Goal: Task Accomplishment & Management: Manage account settings

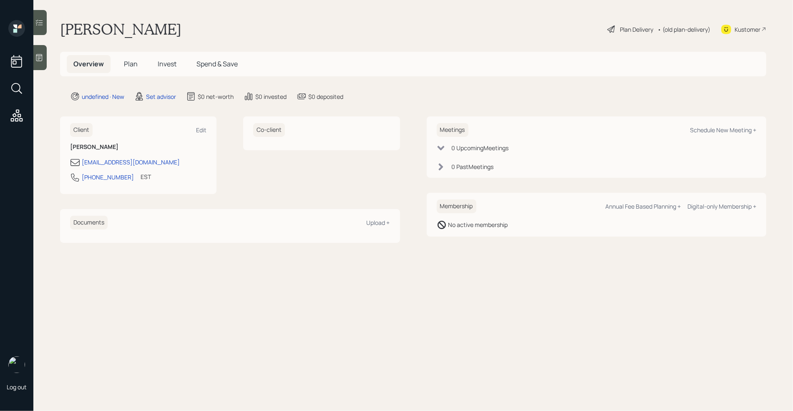
click at [38, 60] on icon at bounding box center [39, 57] width 8 height 8
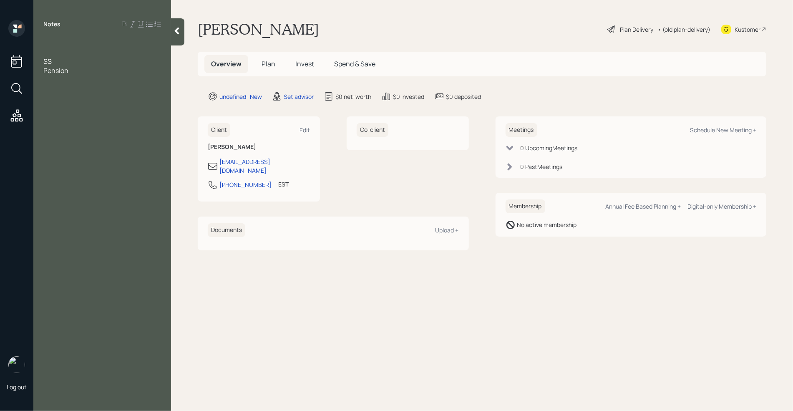
click at [53, 48] on div at bounding box center [102, 52] width 118 height 9
click at [51, 46] on div at bounding box center [102, 42] width 118 height 9
click at [45, 43] on span "Assets" at bounding box center [53, 42] width 20 height 9
click at [59, 73] on div at bounding box center [102, 70] width 118 height 9
click at [78, 98] on div "Pension" at bounding box center [102, 97] width 118 height 9
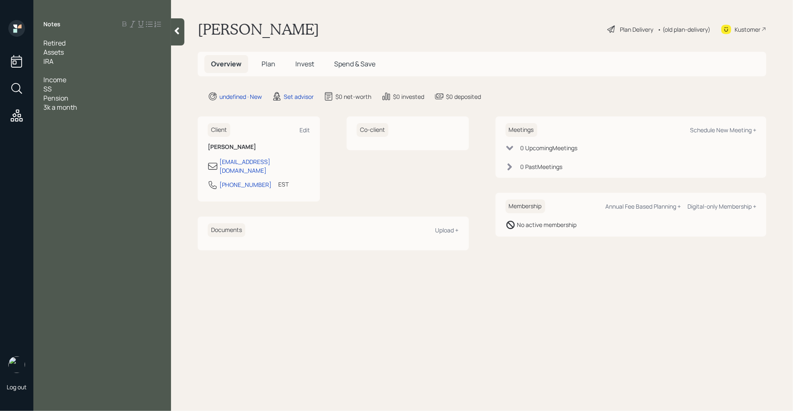
click at [57, 66] on div at bounding box center [102, 70] width 118 height 9
click at [75, 36] on div "Notes Retired Assets IRA Income SS Pension 3k a month" at bounding box center [102, 210] width 138 height 381
click at [70, 43] on div "Retired" at bounding box center [102, 42] width 118 height 9
click at [90, 113] on div "3k a month" at bounding box center [102, 116] width 118 height 9
click at [66, 70] on div "IRA" at bounding box center [102, 70] width 118 height 9
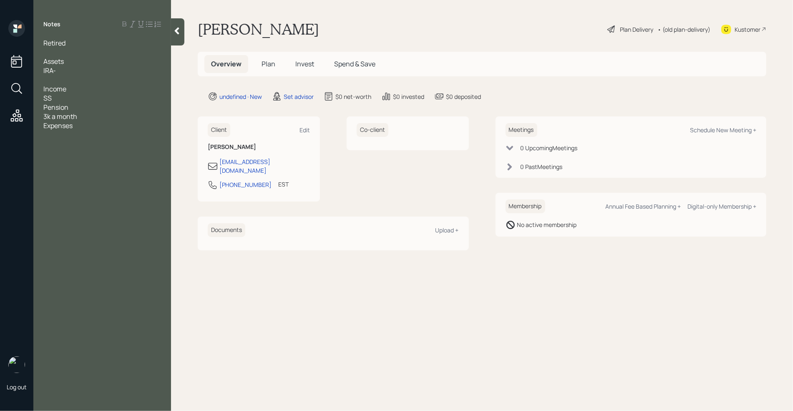
click at [71, 50] on div at bounding box center [102, 52] width 118 height 9
click at [63, 85] on div at bounding box center [102, 88] width 118 height 9
click at [61, 80] on div "IRA-" at bounding box center [102, 79] width 118 height 9
click at [65, 90] on div at bounding box center [102, 88] width 118 height 9
click at [79, 134] on div "Expenses" at bounding box center [102, 134] width 118 height 9
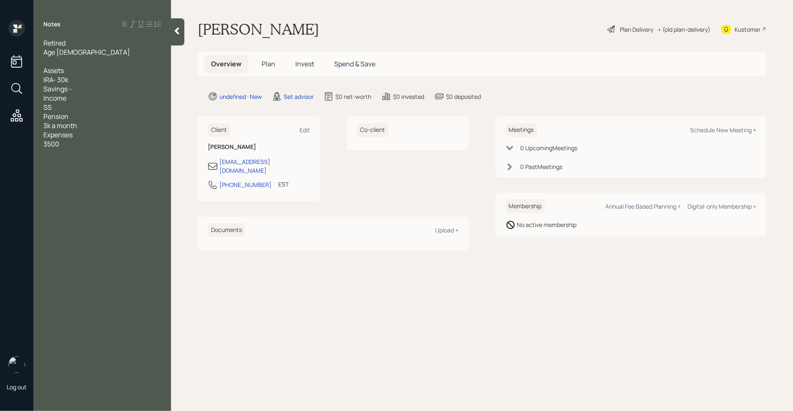
drag, startPoint x: 65, startPoint y: 146, endPoint x: 43, endPoint y: 46, distance: 102.3
click at [43, 46] on div "Retired Age 76 Assets IRA- 30k Savings - Income SS Pension 3k a month Expenses …" at bounding box center [102, 93] width 138 height 110
copy div "Retired Age 76 Assets IRA- 30k Savings - Income SS Pension 3k a month Expenses …"
click at [123, 254] on div "Notes Retired Age 76 Assets IRA- 30k Savings - Income SS Pension 3k a month Exp…" at bounding box center [102, 210] width 138 height 381
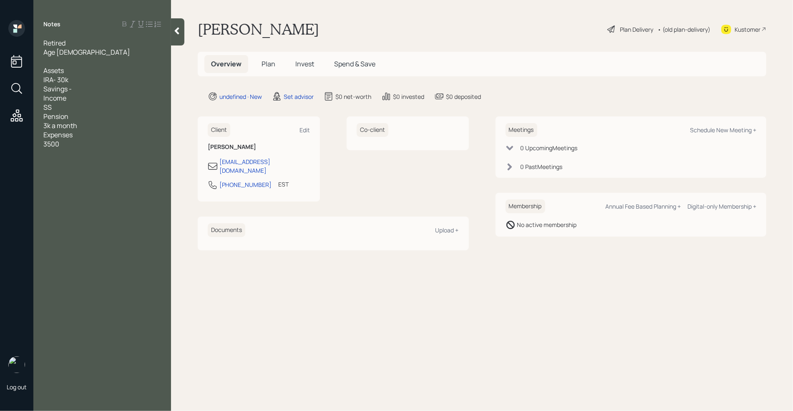
click at [95, 71] on div "Assets" at bounding box center [102, 70] width 118 height 9
click at [78, 66] on div "Assets" at bounding box center [102, 70] width 118 height 9
click at [65, 53] on div "Age 76" at bounding box center [102, 52] width 118 height 9
click at [65, 60] on div at bounding box center [102, 61] width 118 height 9
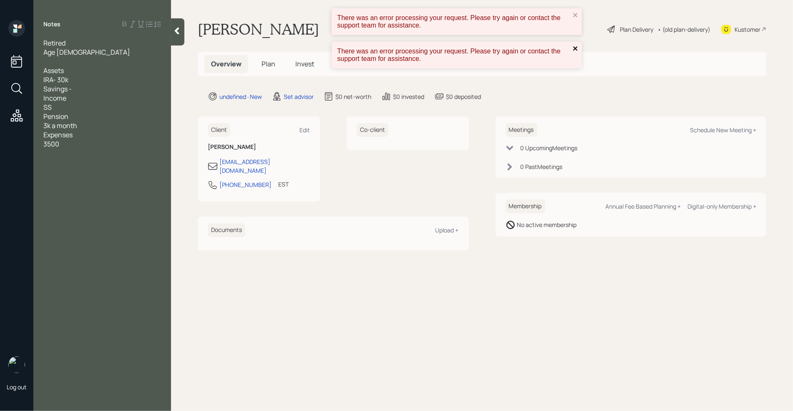
click at [576, 51] on icon "close" at bounding box center [575, 48] width 6 height 7
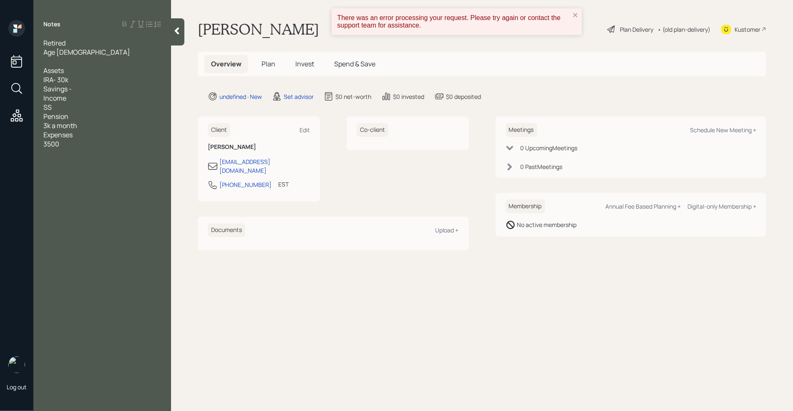
click at [572, 17] on div "There was an error processing your request. Please try again or contact the sup…" at bounding box center [454, 22] width 238 height 20
click at [350, 52] on div "Overview Plan Invest Spend & Save" at bounding box center [482, 64] width 568 height 25
click at [173, 32] on icon at bounding box center [177, 31] width 8 height 8
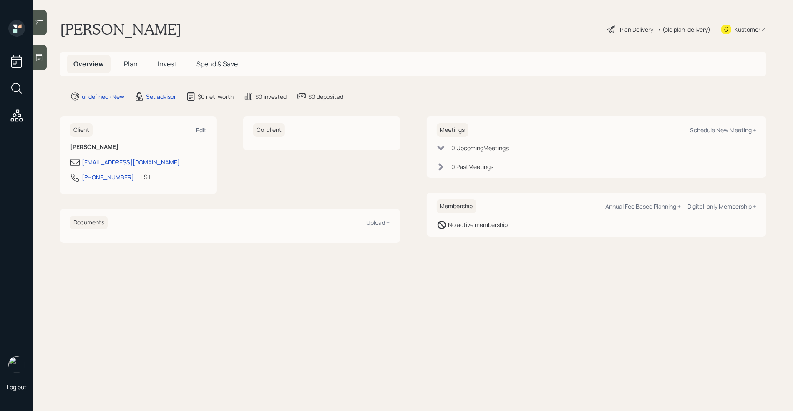
click at [44, 56] on div at bounding box center [39, 57] width 13 height 25
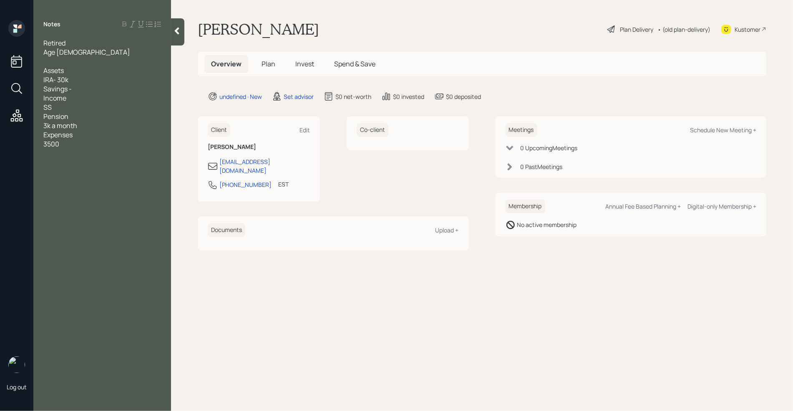
click at [110, 144] on div "Assets IRA- 30k Savings - Income SS Pension 3k a month Expenses 3500" at bounding box center [102, 107] width 118 height 83
click at [87, 90] on div "Assets IRA- 30k Savings - Income SS Pension 3k a month Expenses 3500" at bounding box center [102, 107] width 118 height 83
click at [95, 98] on span "property value - 400k Income SS Pension 3k a month Expenses 3500" at bounding box center [75, 125] width 65 height 64
click at [131, 101] on div "property value - 300k-400k Income SS Pension 3k a month Expenses 3500" at bounding box center [102, 125] width 118 height 64
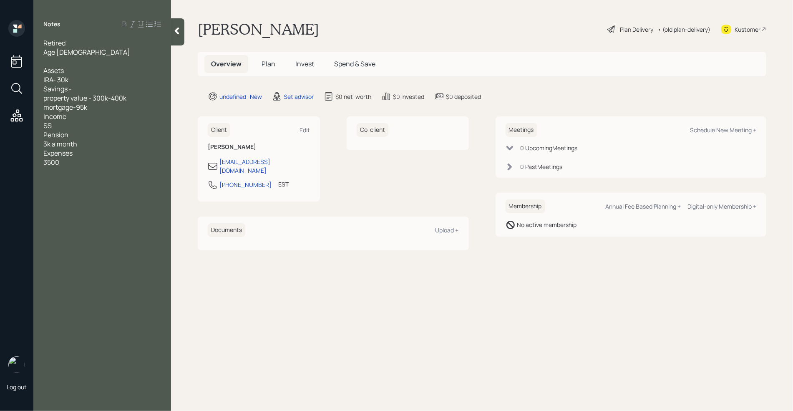
click at [113, 148] on div "mortgage-95k Income SS Pension 3k a month Expenses 3500" at bounding box center [102, 135] width 118 height 64
click at [92, 162] on div "mortgage-95k Income SS Pension 3k a month Expenses 3500" at bounding box center [102, 135] width 118 height 64
click at [122, 167] on div "investment suitability" at bounding box center [102, 171] width 118 height 9
click at [176, 32] on icon at bounding box center [177, 31] width 5 height 7
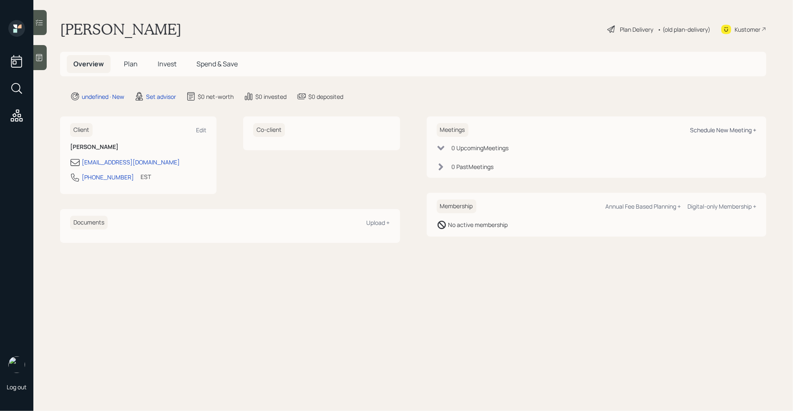
click at [709, 130] on div "Schedule New Meeting +" at bounding box center [723, 130] width 66 height 8
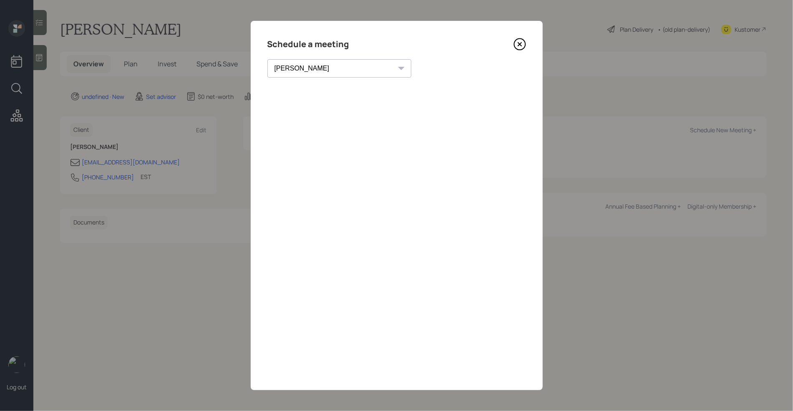
click at [326, 73] on select "Theresa Spinello Matthew Burke Aleksandra Szegda Eitan Bar-David Ian Yamey Trev…" at bounding box center [339, 68] width 144 height 18
select select "ade3b313-576a-42c5-b346-1eb294908ae6"
click at [267, 59] on select "Theresa Spinello Matthew Burke Aleksandra Szegda Eitan Bar-David Ian Yamey Trev…" at bounding box center [339, 68] width 144 height 18
